Goal: Information Seeking & Learning: Learn about a topic

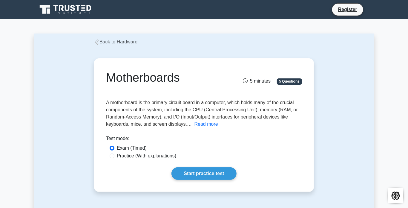
click at [132, 156] on label "Practice (With explanations)" at bounding box center [146, 155] width 59 height 7
click at [114, 156] on input "Practice (With explanations)" at bounding box center [112, 155] width 5 height 5
radio input "true"
click at [125, 148] on label "Exam (Timed)" at bounding box center [132, 147] width 30 height 7
click at [114, 148] on input "Exam (Timed)" at bounding box center [112, 147] width 5 height 5
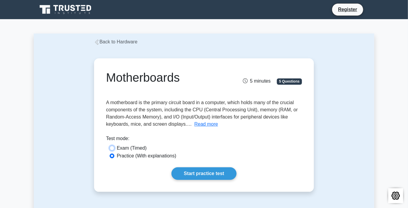
radio input "true"
click at [206, 175] on link "Start practice test" at bounding box center [203, 173] width 65 height 13
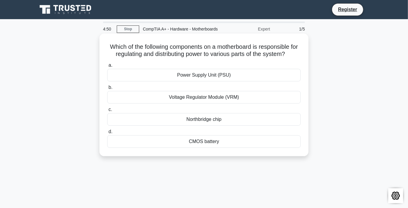
click at [208, 103] on div "Voltage Regulator Module (VRM)" at bounding box center [204, 97] width 194 height 13
click at [107, 89] on input "b. Voltage Regulator Module (VRM)" at bounding box center [107, 87] width 0 height 4
